Goal: Information Seeking & Learning: Understand process/instructions

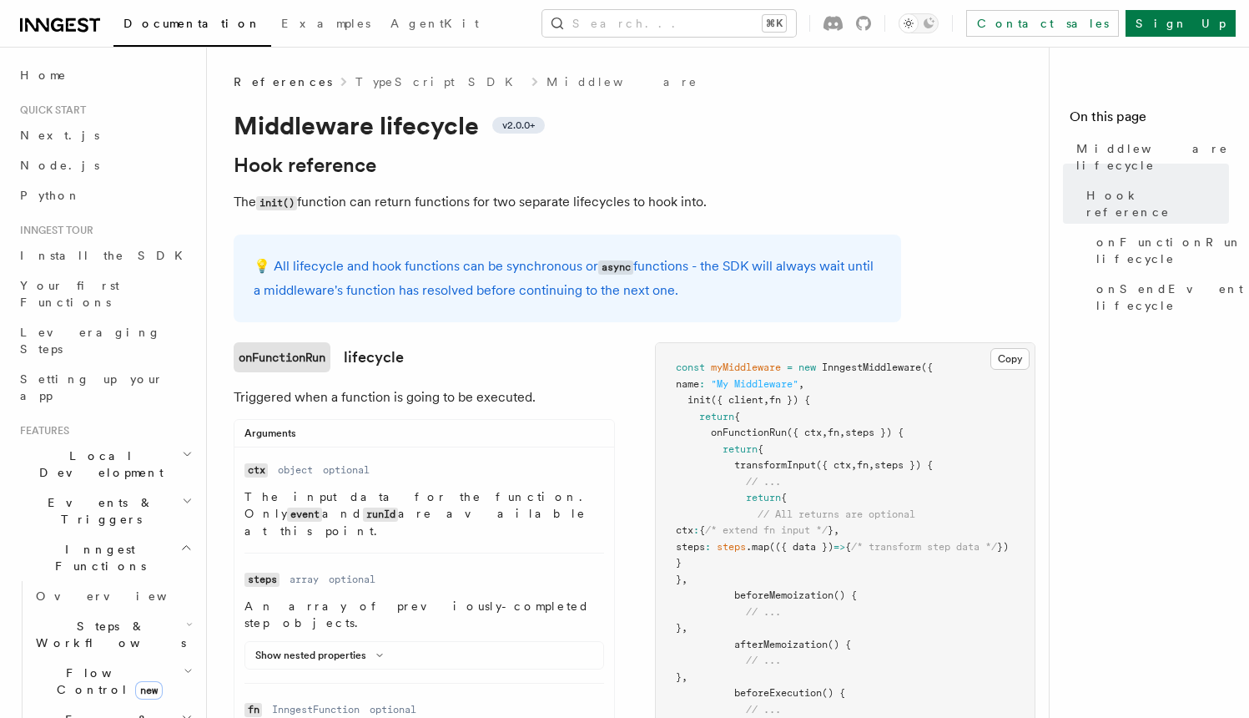
scroll to position [220, 0]
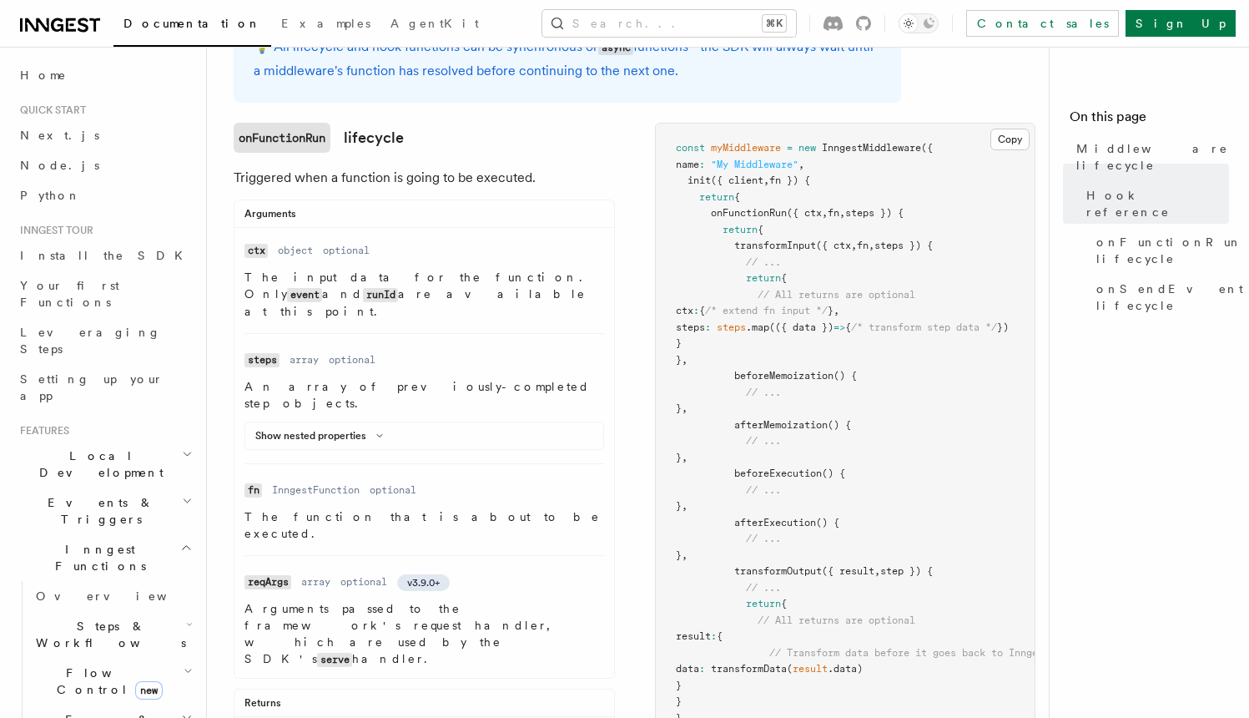
click at [409, 213] on div "Arguments" at bounding box center [425, 217] width 380 height 21
click at [423, 213] on div "Arguments" at bounding box center [425, 217] width 380 height 21
click at [437, 211] on div "Arguments" at bounding box center [425, 217] width 380 height 21
click at [417, 208] on div "Arguments" at bounding box center [425, 217] width 380 height 21
click at [425, 181] on p "Triggered when a function is going to be executed." at bounding box center [424, 177] width 381 height 23
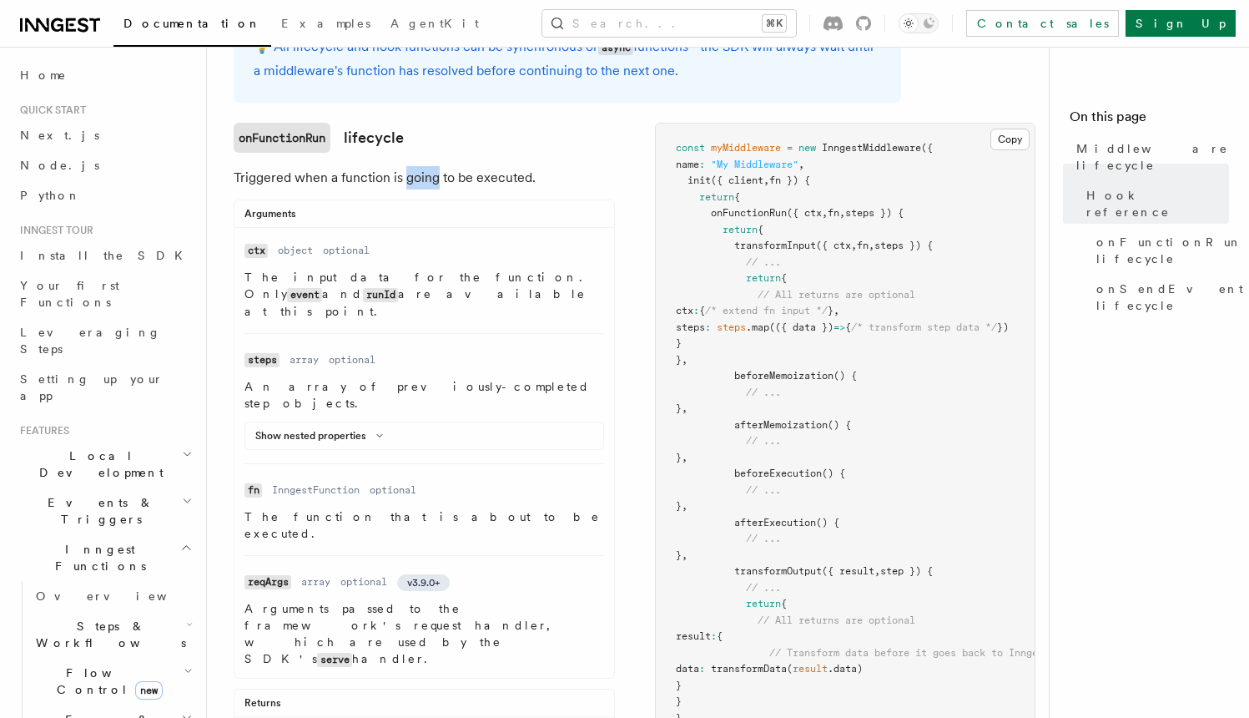
click at [425, 181] on p "Triggered when a function is going to be executed." at bounding box center [424, 177] width 381 height 23
click at [422, 179] on p "Triggered when a function is going to be executed." at bounding box center [424, 177] width 381 height 23
click at [421, 215] on div "Arguments" at bounding box center [425, 217] width 380 height 21
click at [424, 209] on div "Arguments" at bounding box center [425, 217] width 380 height 21
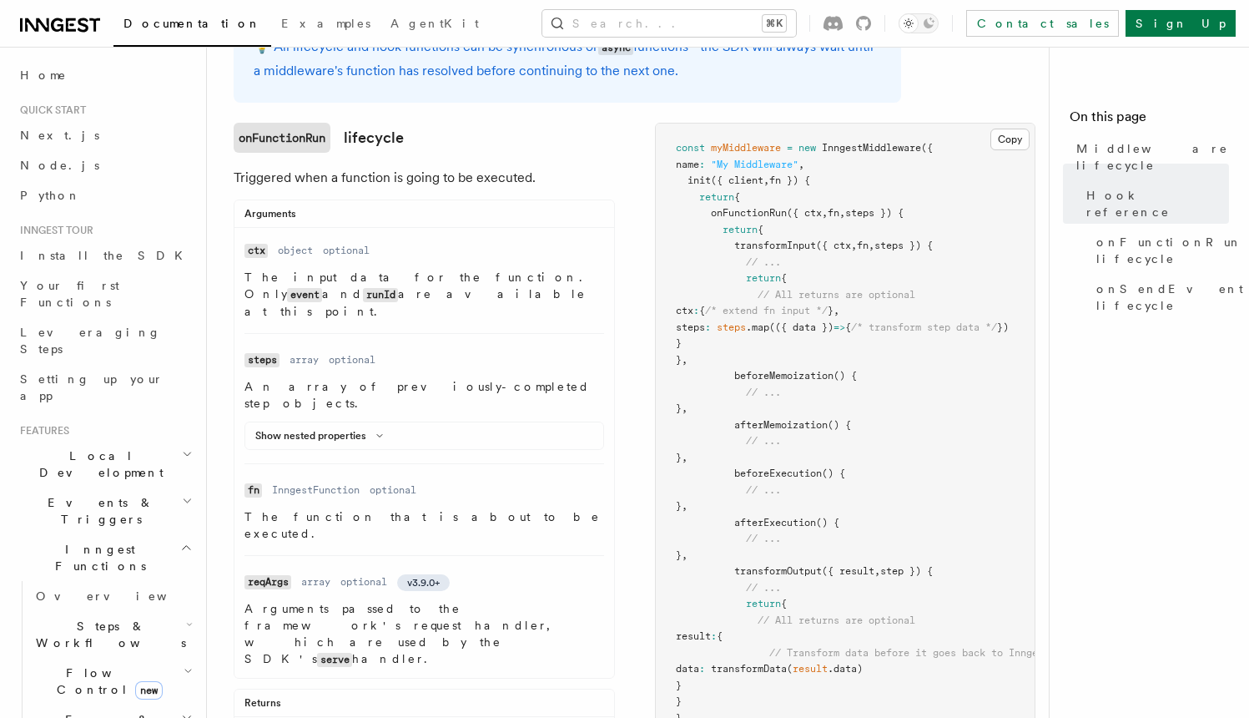
click at [419, 204] on div "Arguments Name ctx Type object Required optional Description The input data for…" at bounding box center [424, 438] width 381 height 479
click at [423, 213] on div "Arguments" at bounding box center [425, 217] width 380 height 21
click at [421, 211] on div "Arguments" at bounding box center [425, 217] width 380 height 21
click at [422, 211] on div "Arguments" at bounding box center [425, 217] width 380 height 21
click at [595, 179] on p "Triggered when a function is going to be executed." at bounding box center [424, 177] width 381 height 23
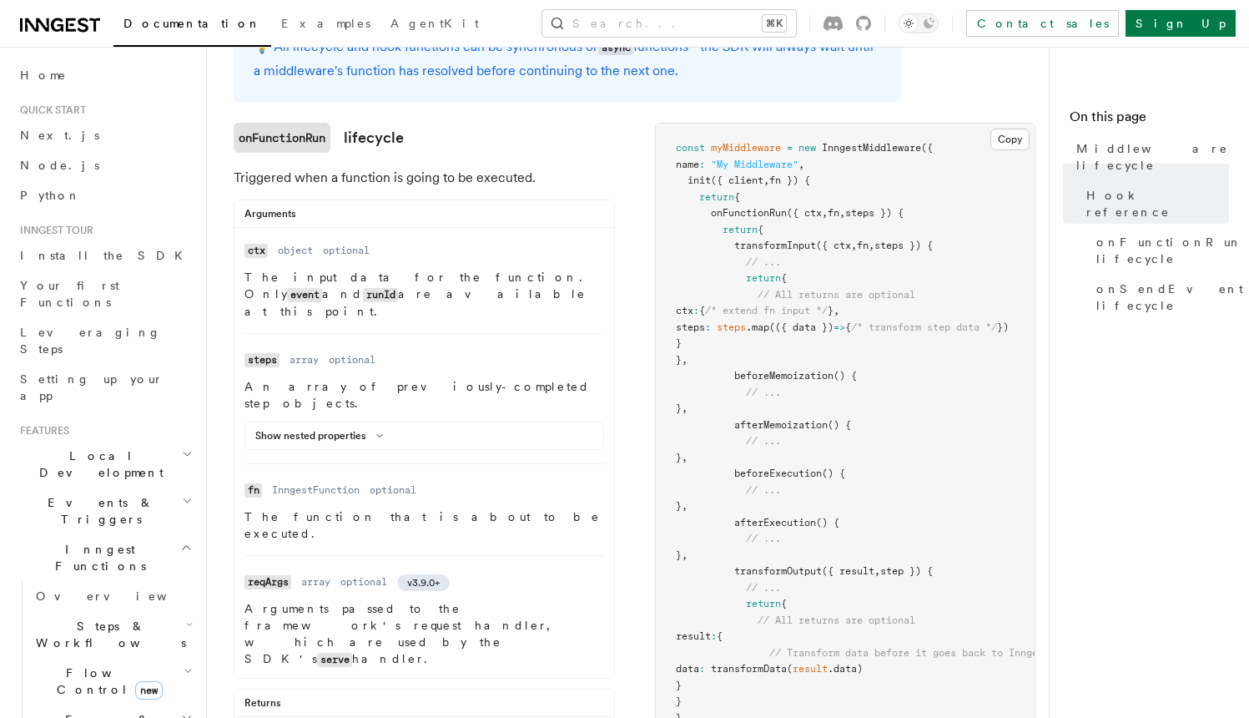
click at [582, 177] on p "Triggered when a function is going to be executed." at bounding box center [424, 177] width 381 height 23
click at [587, 177] on p "Triggered when a function is going to be executed." at bounding box center [424, 177] width 381 height 23
click at [525, 140] on h3 "onFunctionRun lifecycle" at bounding box center [424, 138] width 381 height 30
click at [509, 139] on h3 "onFunctionRun lifecycle" at bounding box center [424, 138] width 381 height 30
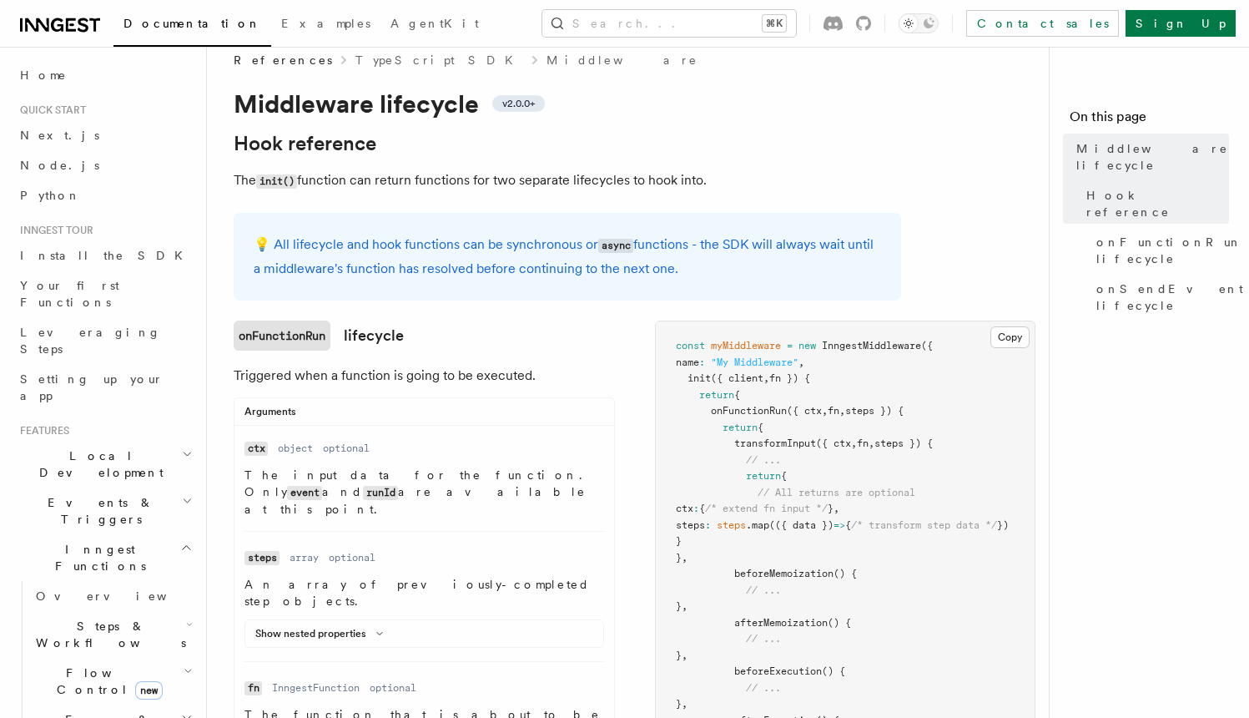
scroll to position [0, 0]
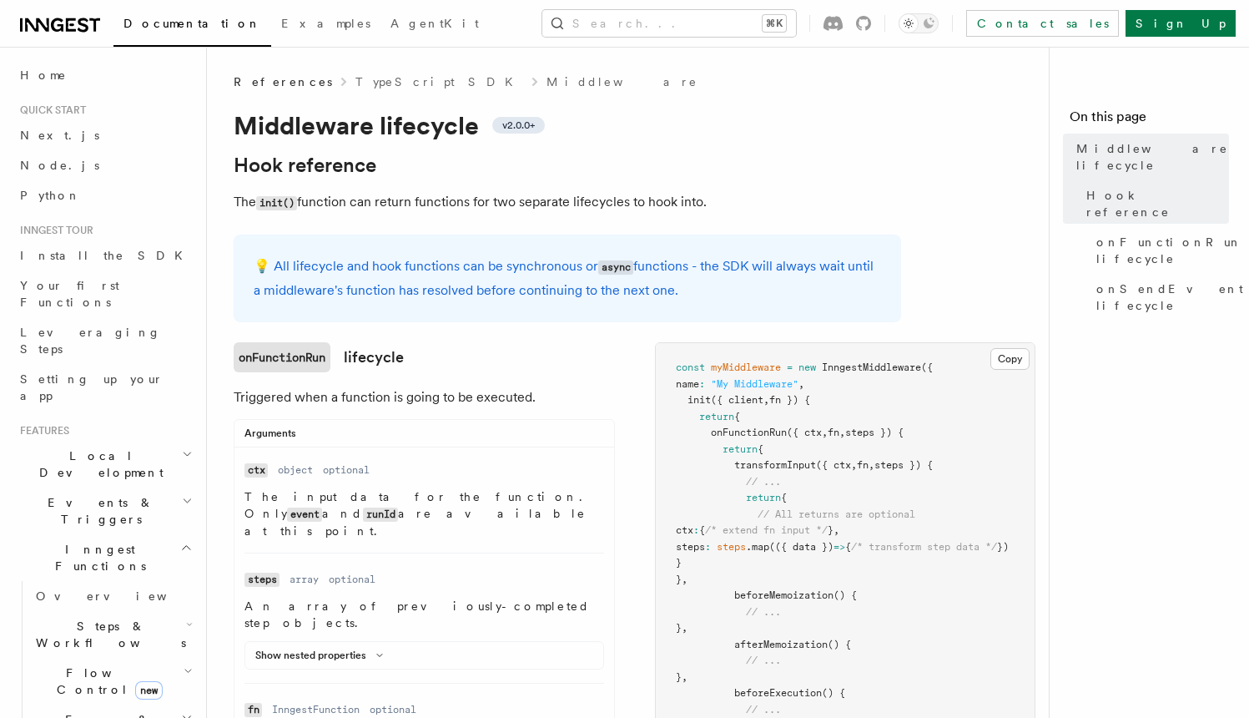
click at [653, 126] on h1 "Middleware lifecycle v2.0.0+" at bounding box center [568, 125] width 668 height 30
click at [750, 129] on h1 "Middleware lifecycle v2.0.0+" at bounding box center [568, 125] width 668 height 30
click at [765, 126] on h1 "Middleware lifecycle v2.0.0+" at bounding box center [568, 125] width 668 height 30
click at [746, 126] on h1 "Middleware lifecycle v2.0.0+" at bounding box center [568, 125] width 668 height 30
click at [756, 127] on h1 "Middleware lifecycle v2.0.0+" at bounding box center [568, 125] width 668 height 30
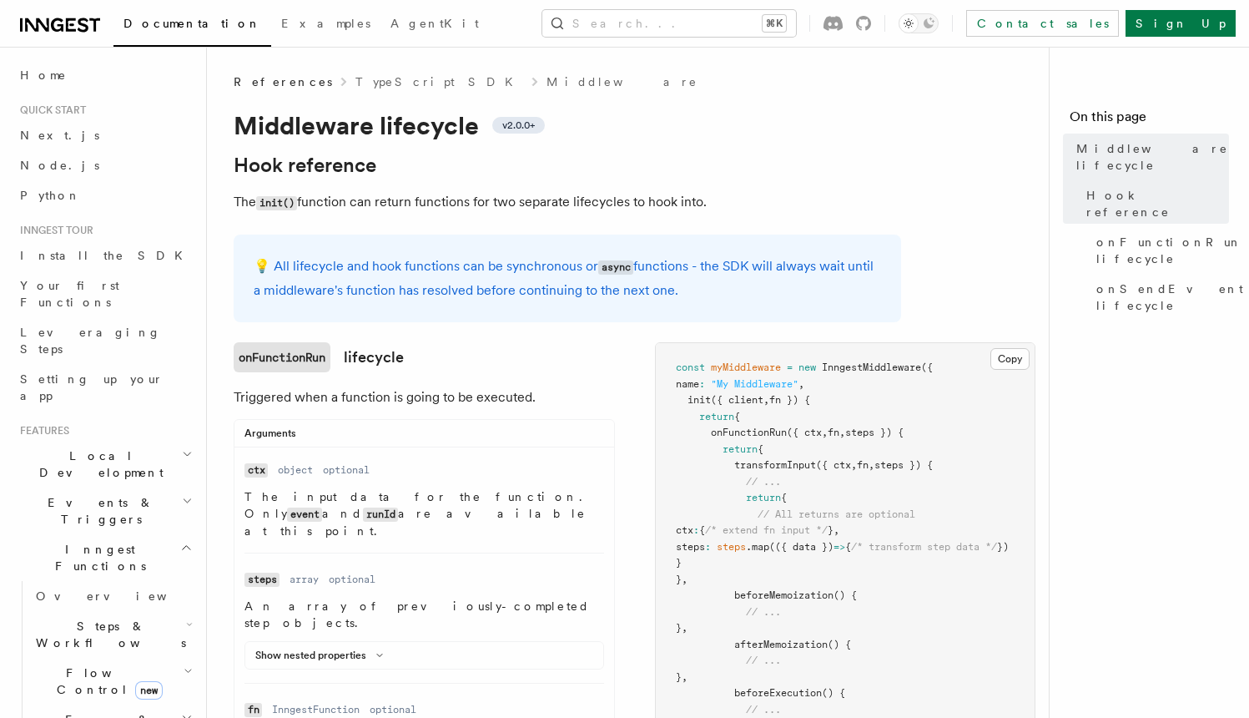
click at [759, 127] on h1 "Middleware lifecycle v2.0.0+" at bounding box center [568, 125] width 668 height 30
click at [517, 159] on h2 "Hook reference" at bounding box center [568, 165] width 668 height 23
click at [519, 125] on span "v2.0.0+" at bounding box center [518, 125] width 33 height 13
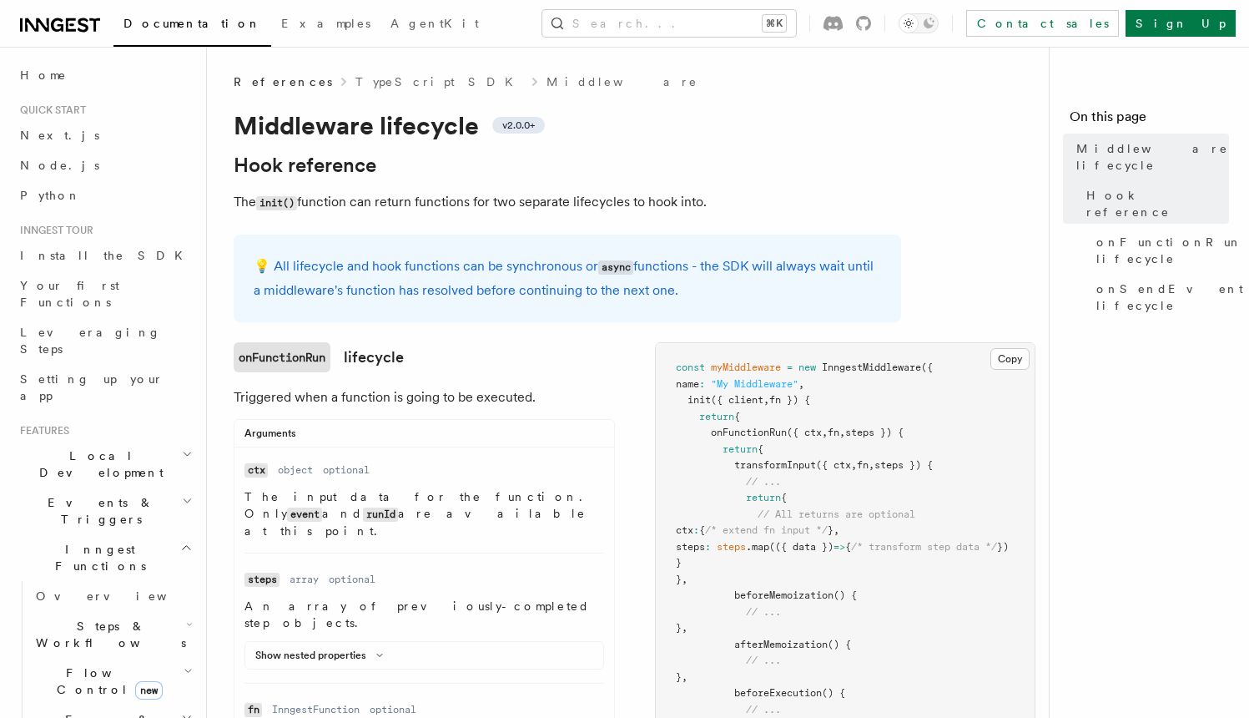
click at [518, 126] on span "v2.0.0+" at bounding box center [518, 125] width 33 height 13
click at [519, 127] on span "v2.0.0+" at bounding box center [518, 125] width 33 height 13
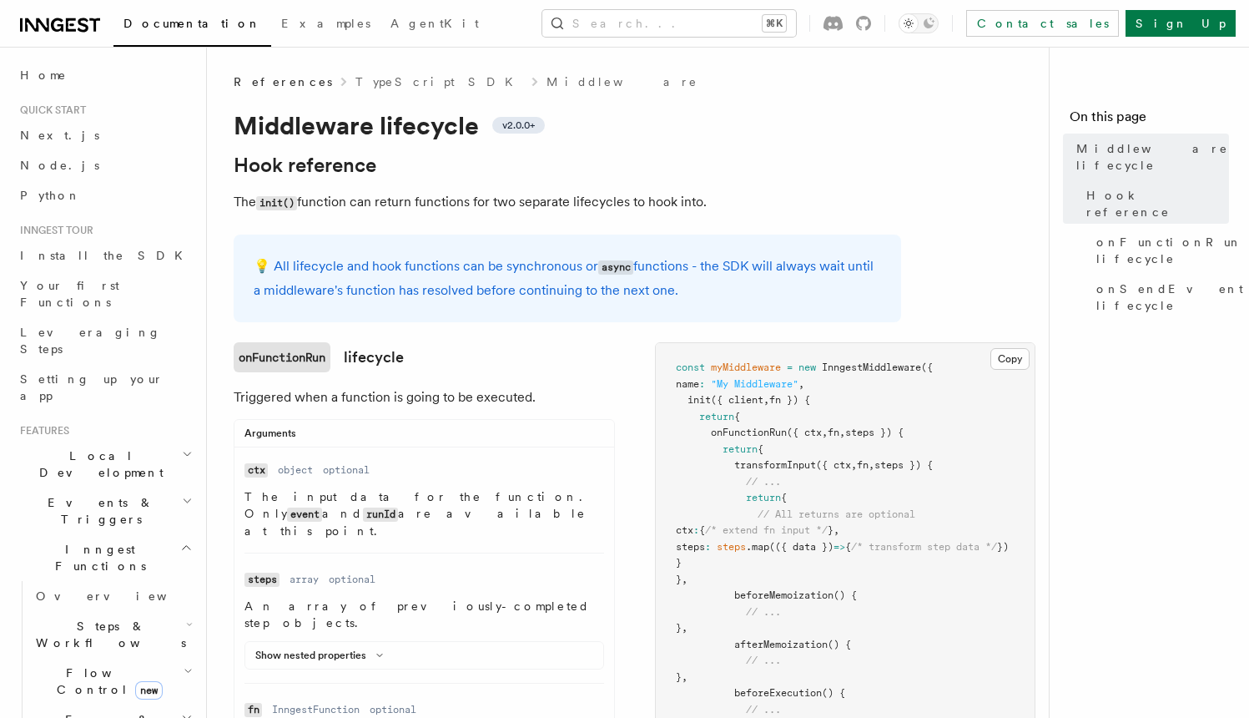
click at [517, 127] on span "v2.0.0+" at bounding box center [518, 125] width 33 height 13
click at [518, 126] on span "v2.0.0+" at bounding box center [518, 125] width 33 height 13
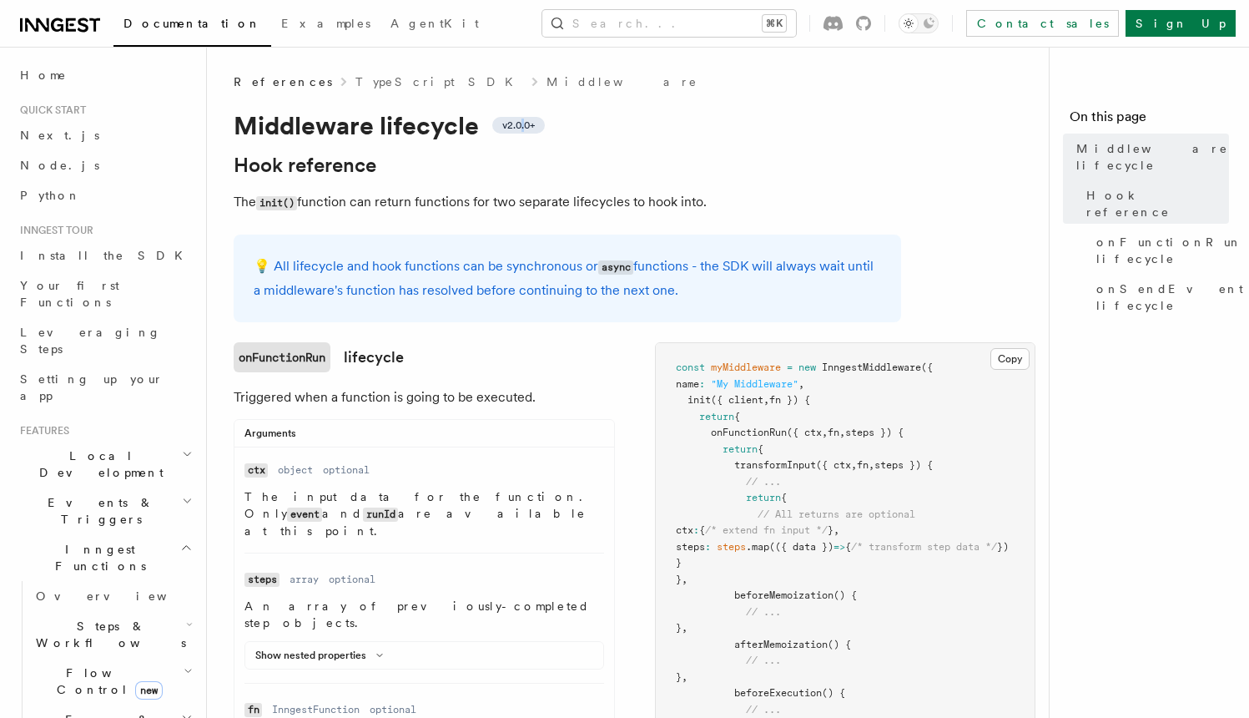
click at [518, 126] on span "v2.0.0+" at bounding box center [518, 125] width 33 height 13
click at [517, 126] on span "v2.0.0+" at bounding box center [518, 125] width 33 height 13
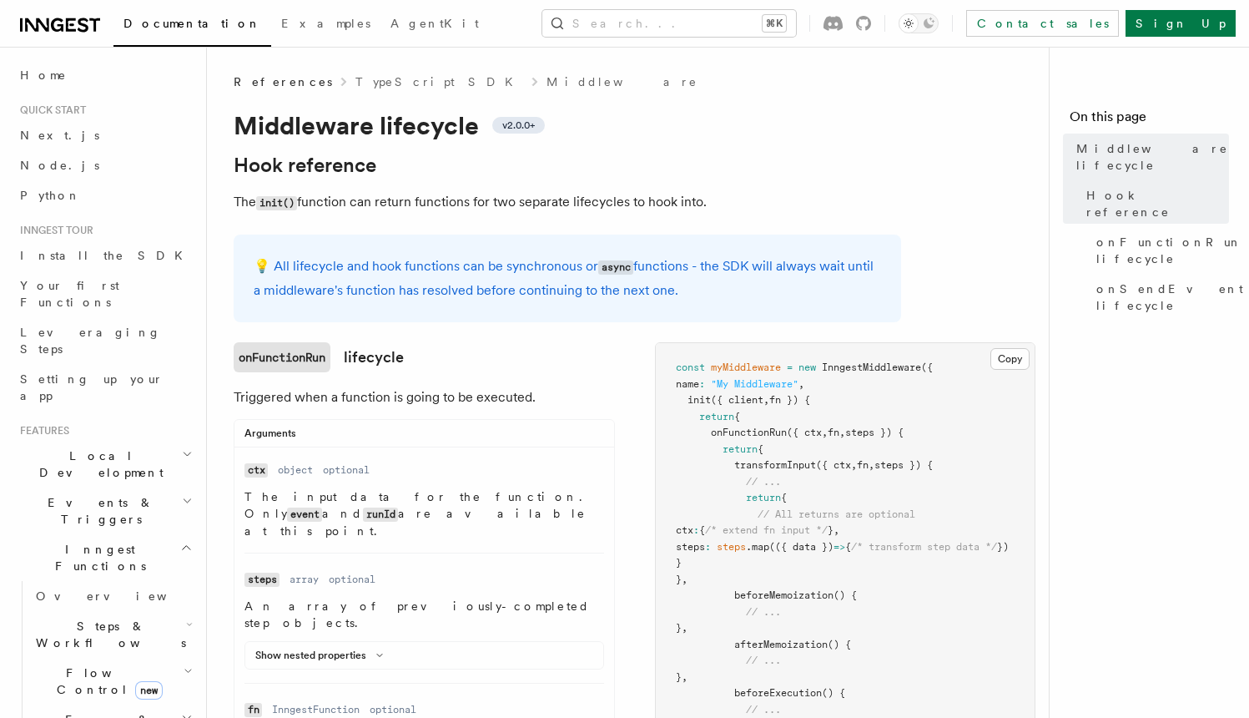
click at [602, 156] on h2 "Hook reference" at bounding box center [568, 165] width 668 height 23
click at [590, 159] on h2 "Hook reference" at bounding box center [568, 165] width 668 height 23
click at [679, 370] on span "const" at bounding box center [690, 367] width 29 height 12
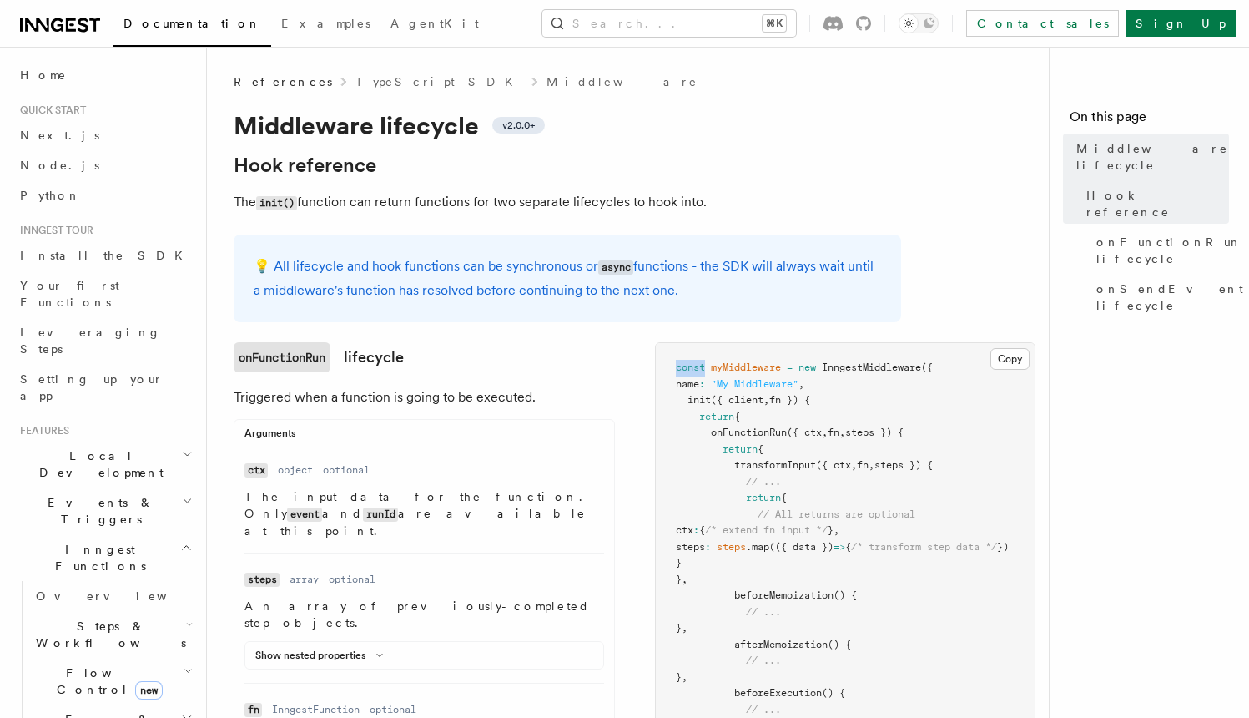
click at [690, 370] on span "const" at bounding box center [690, 367] width 29 height 12
click at [691, 370] on span "const" at bounding box center [690, 367] width 29 height 12
click at [690, 370] on span "const" at bounding box center [690, 367] width 29 height 12
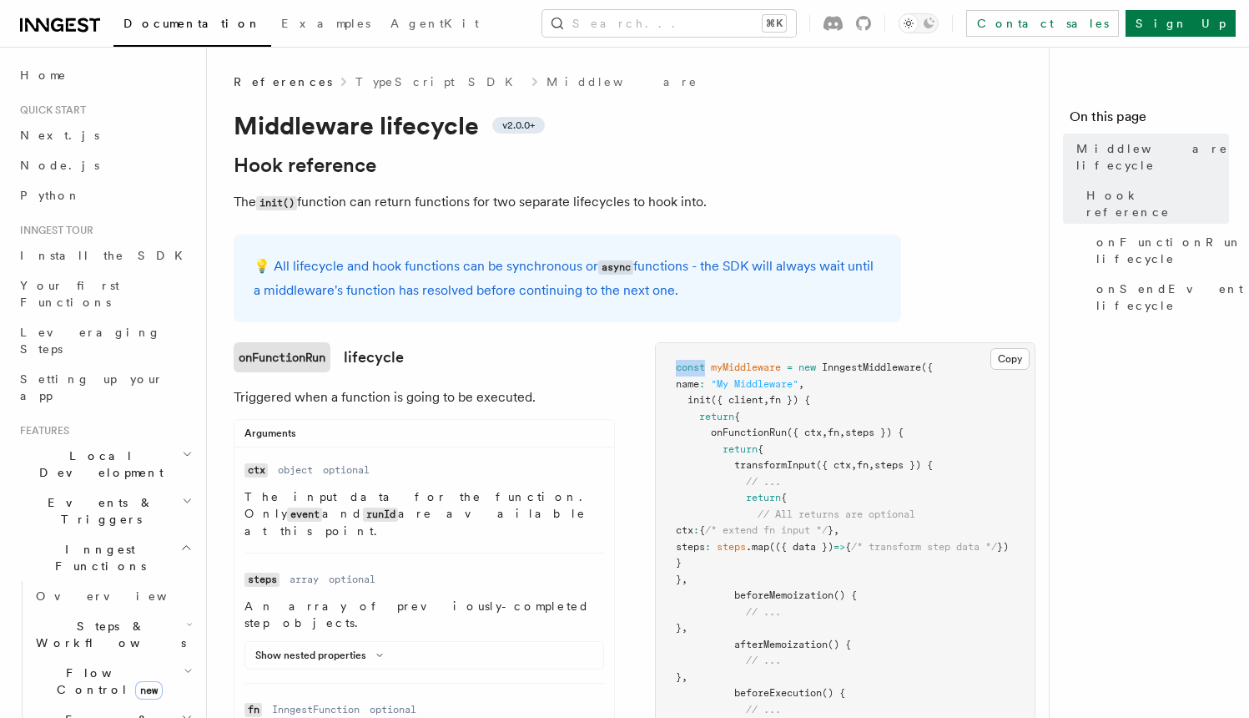
click at [690, 370] on span "const" at bounding box center [690, 367] width 29 height 12
click at [692, 370] on span "const" at bounding box center [690, 367] width 29 height 12
click at [421, 164] on h2 "Hook reference" at bounding box center [568, 165] width 668 height 23
click at [429, 168] on h2 "Hook reference" at bounding box center [568, 165] width 668 height 23
